Goal: Information Seeking & Learning: Learn about a topic

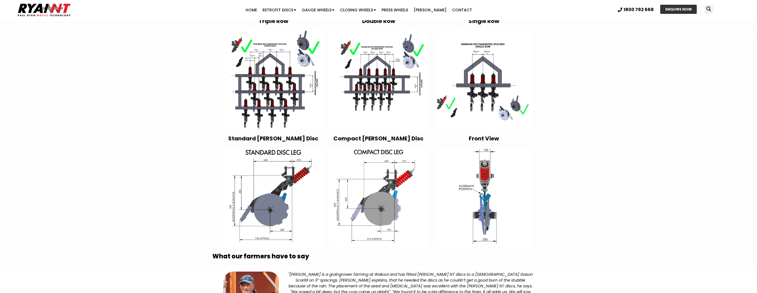
scroll to position [997, 0]
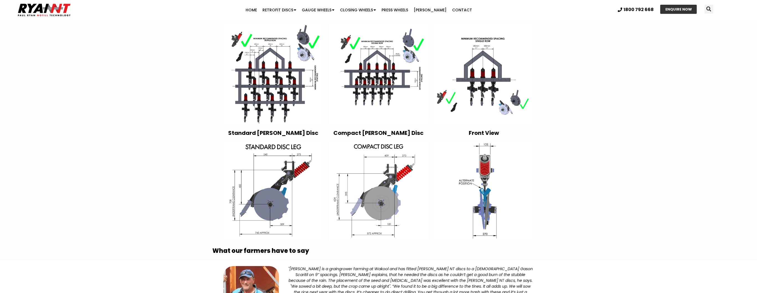
click at [383, 192] on img at bounding box center [379, 192] width 100 height 100
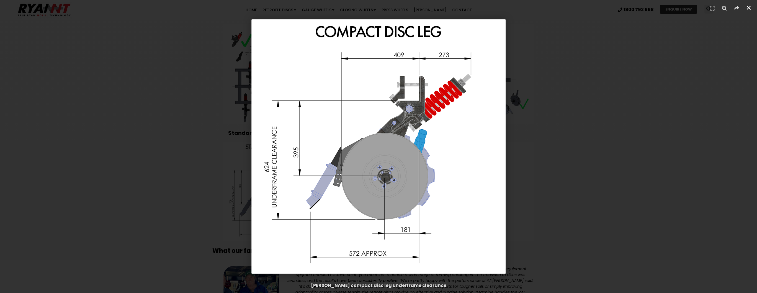
click at [749, 9] on icon "Close (Esc)" at bounding box center [749, 8] width 6 height 6
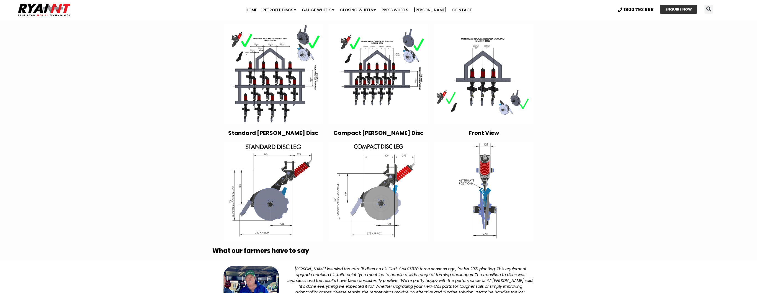
click at [266, 192] on img at bounding box center [273, 192] width 100 height 100
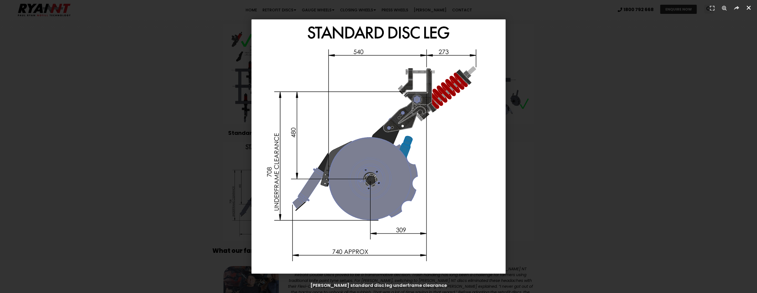
click at [749, 8] on icon "Close (Esc)" at bounding box center [749, 8] width 6 height 6
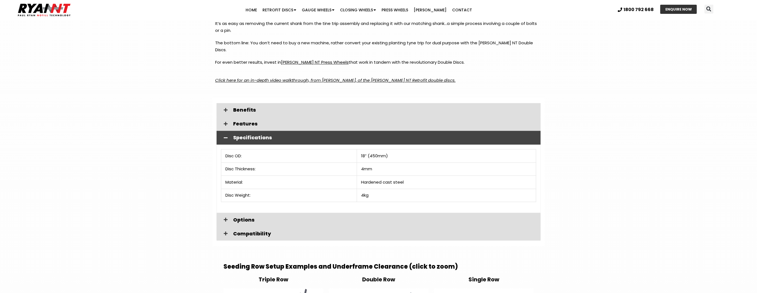
scroll to position [731, 0]
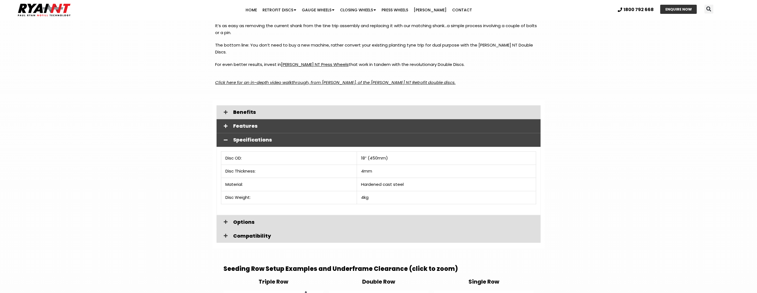
click at [238, 123] on span "Features" at bounding box center [384, 125] width 303 height 5
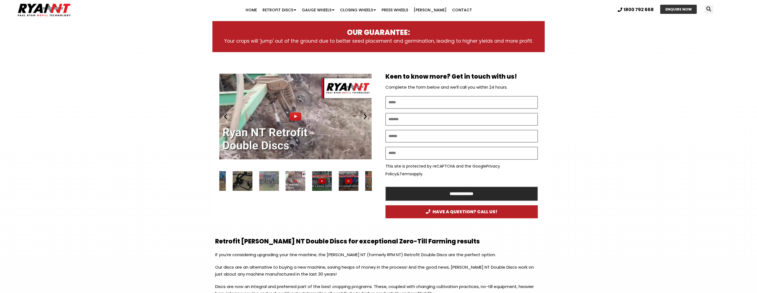
scroll to position [199, 0]
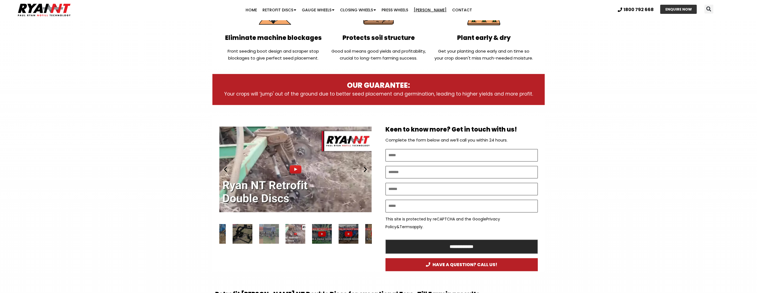
click at [428, 9] on link "[PERSON_NAME]" at bounding box center [430, 9] width 38 height 11
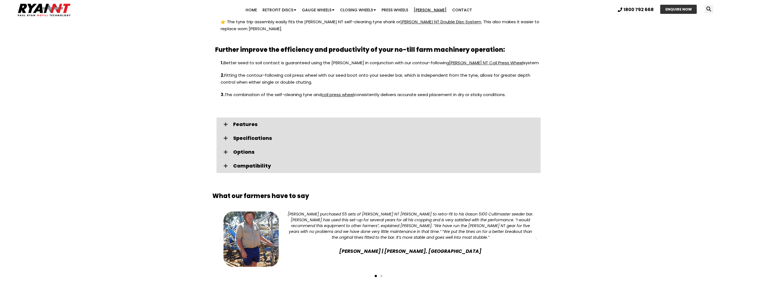
scroll to position [664, 0]
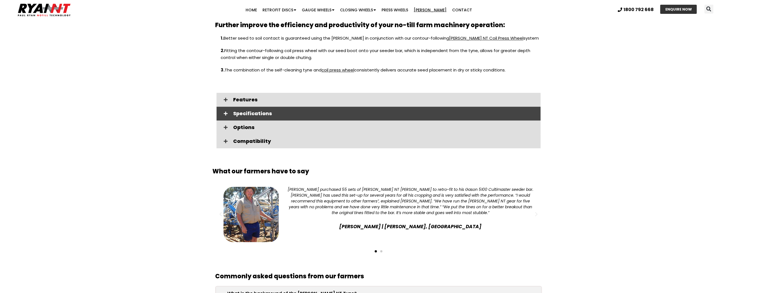
click at [240, 111] on span "Specifications" at bounding box center [384, 113] width 303 height 5
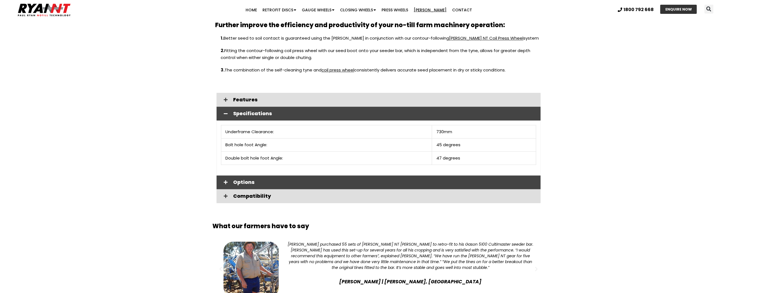
click at [243, 180] on span "Options" at bounding box center [384, 182] width 303 height 5
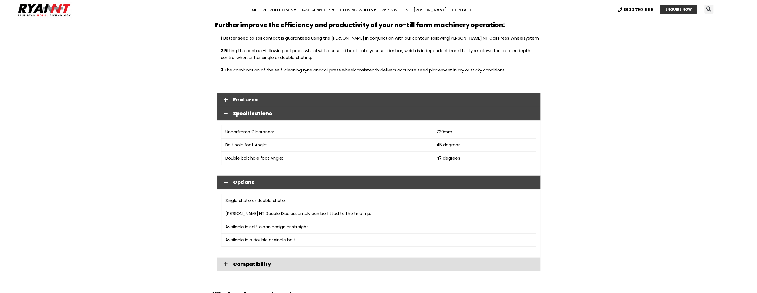
click at [247, 97] on span "Features" at bounding box center [384, 99] width 303 height 5
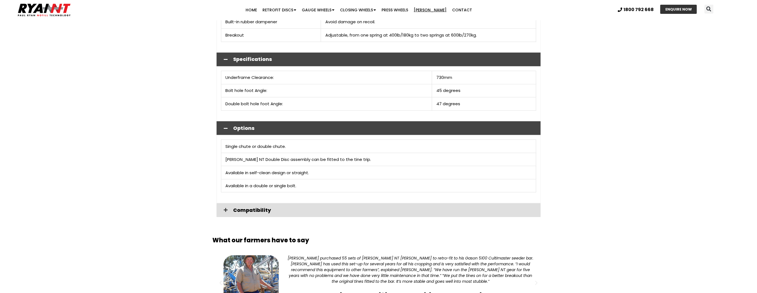
scroll to position [842, 0]
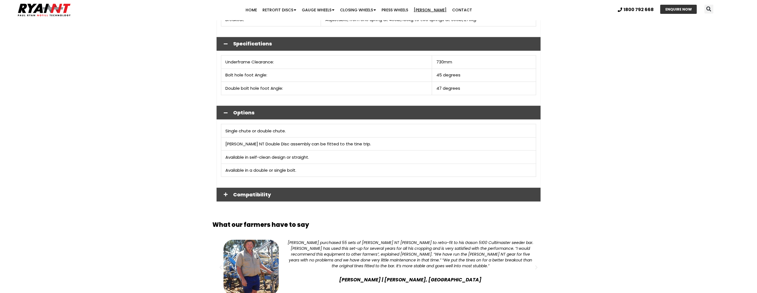
click at [236, 192] on span "Compatibility" at bounding box center [384, 194] width 303 height 5
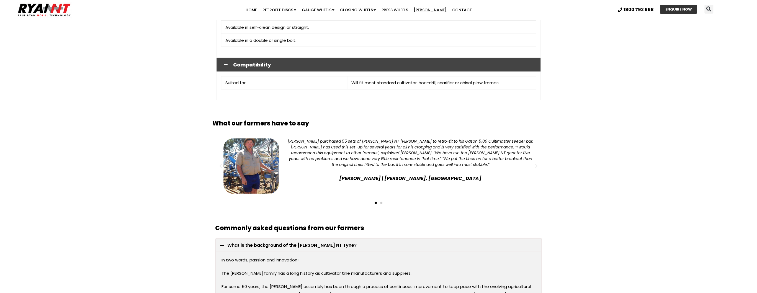
scroll to position [997, 0]
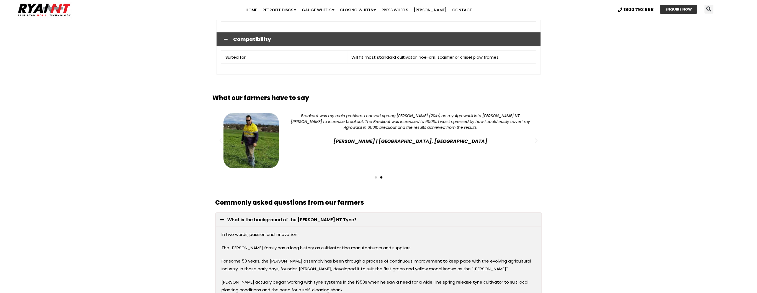
click at [220, 138] on icon "Previous slide" at bounding box center [221, 141] width 6 height 6
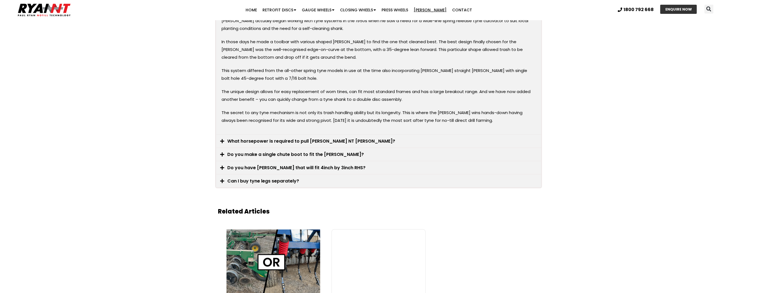
scroll to position [1262, 0]
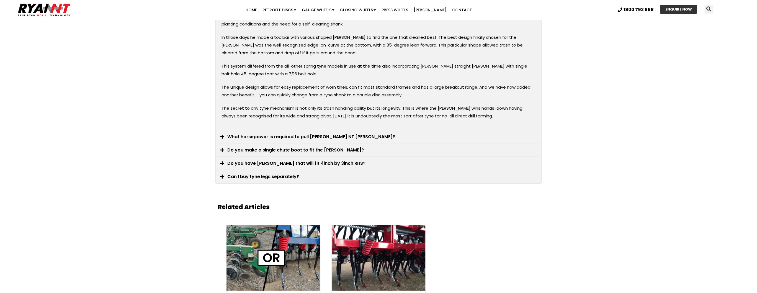
click at [251, 133] on link "What horsepower is required to pull [PERSON_NAME] NT [PERSON_NAME]?" at bounding box center [311, 136] width 168 height 6
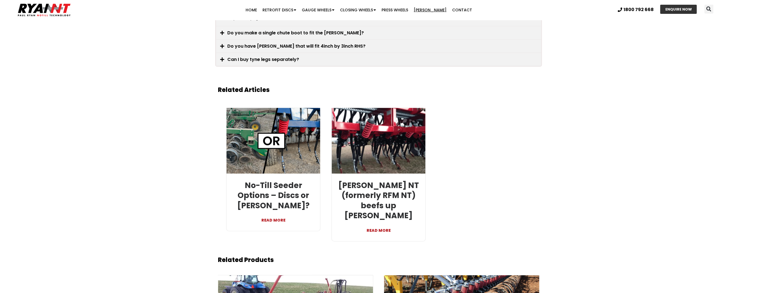
scroll to position [1174, 0]
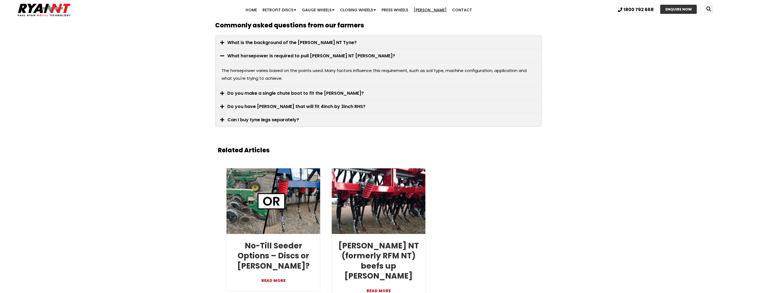
click at [280, 103] on link "Do you have [PERSON_NAME] that will fit 4inch by 3inch RHS?" at bounding box center [296, 106] width 138 height 6
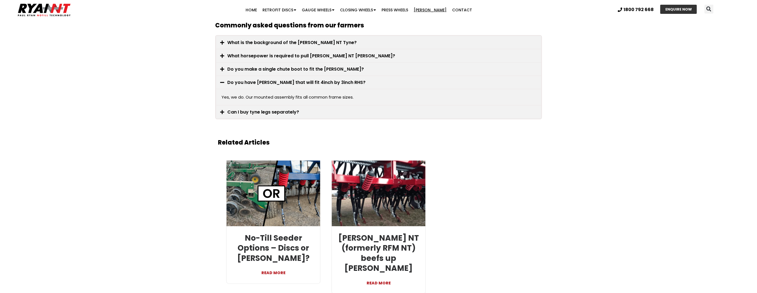
click at [267, 109] on link "Can I buy tyne legs separately?" at bounding box center [263, 112] width 72 height 6
